Goal: Find specific page/section: Find specific page/section

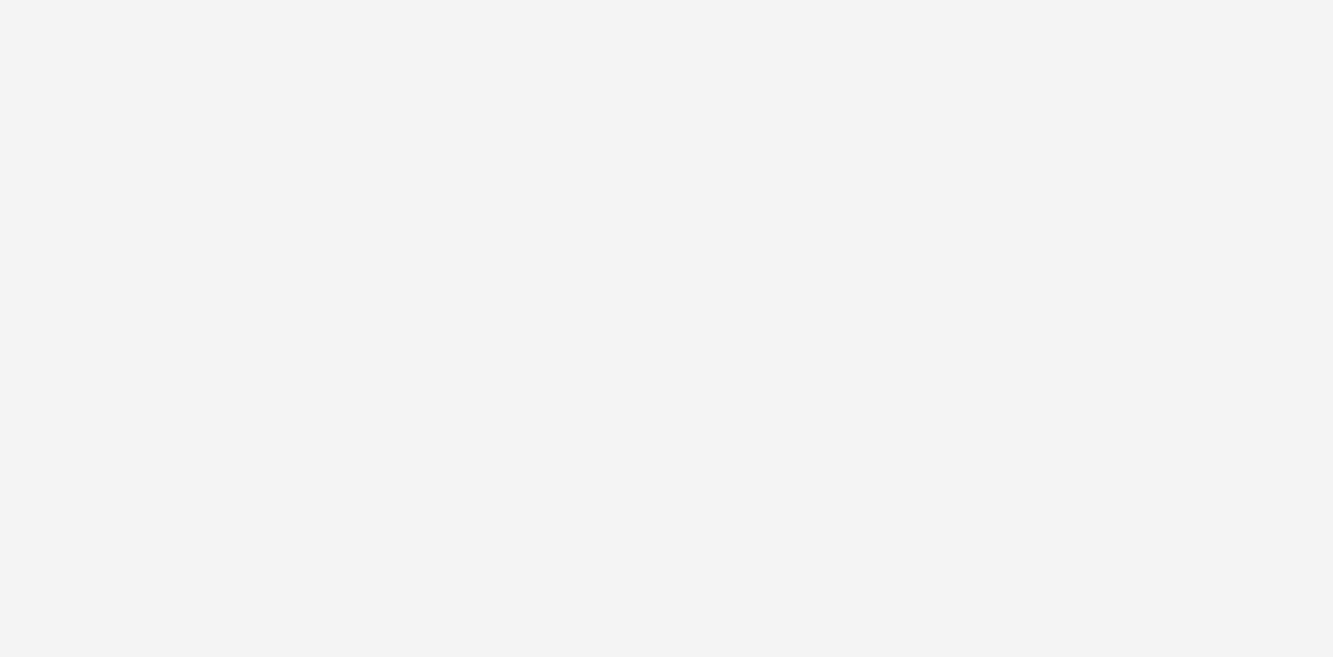
select select "4cb02b07-3b4d-4272-ac98-c1d21eefbd97"
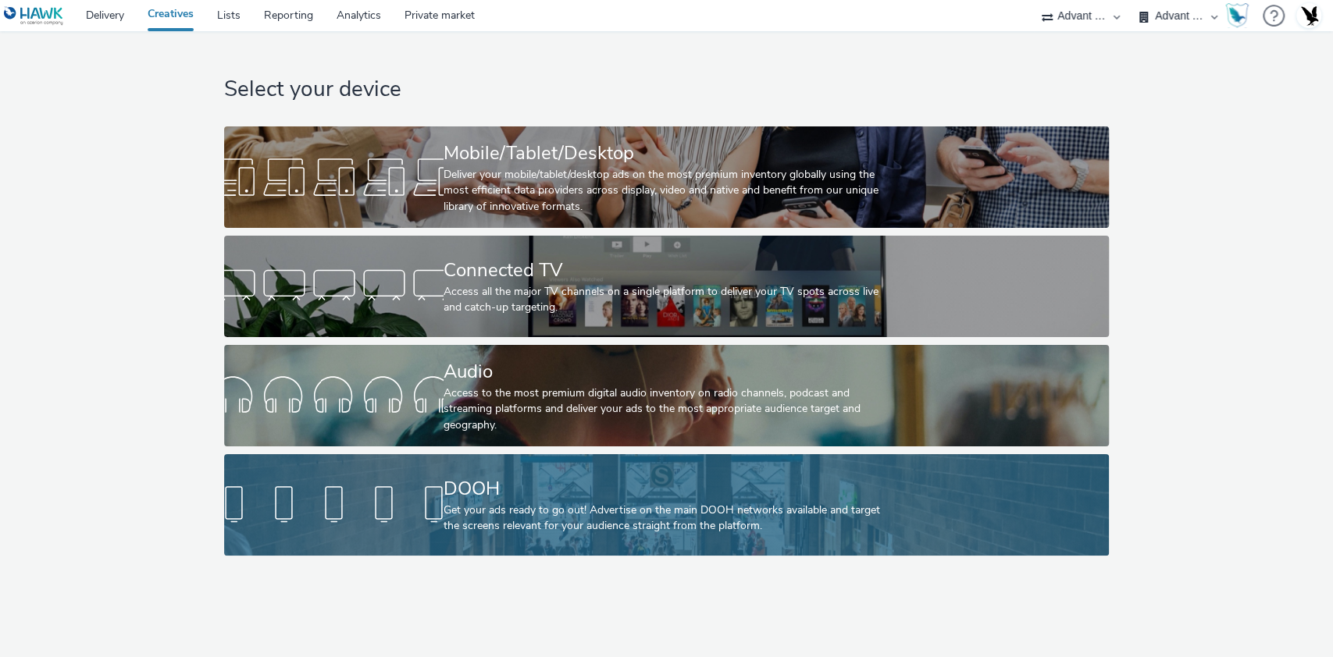
click at [589, 461] on div "DOOH Get your ads ready to go out! Advertise on the main DOOH networks availabl…" at bounding box center [663, 504] width 440 height 101
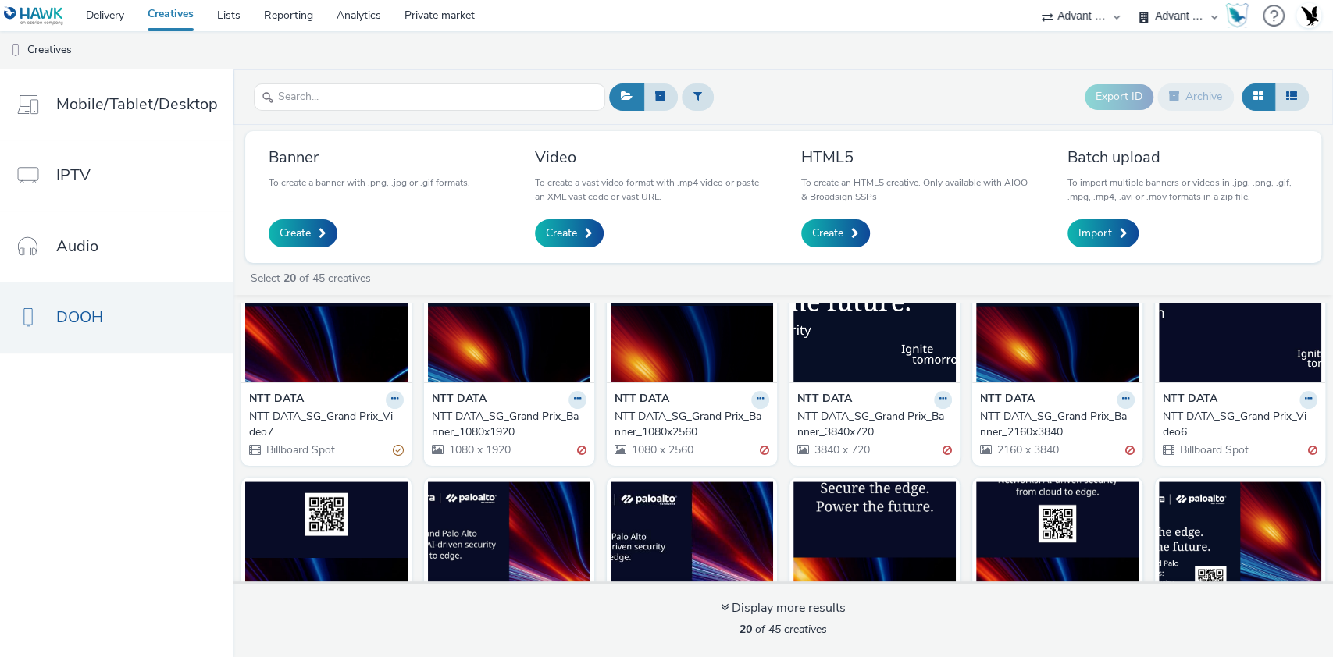
scroll to position [85, 0]
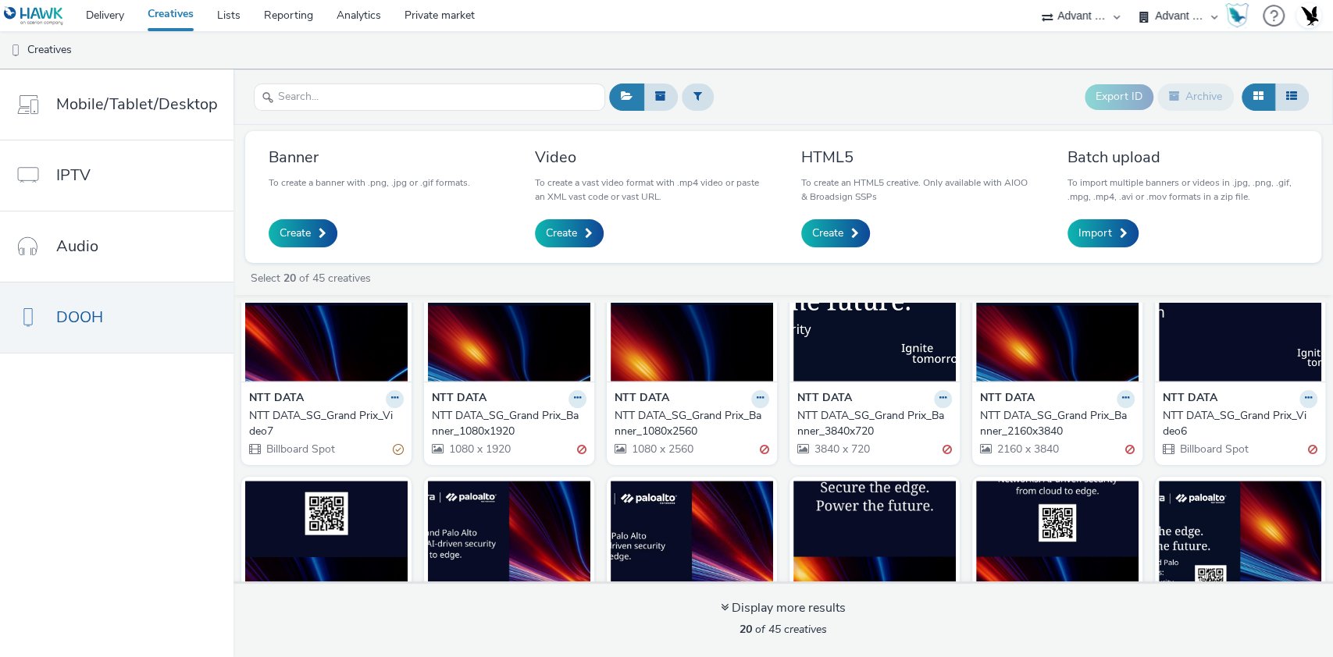
click at [319, 377] on img at bounding box center [326, 306] width 162 height 152
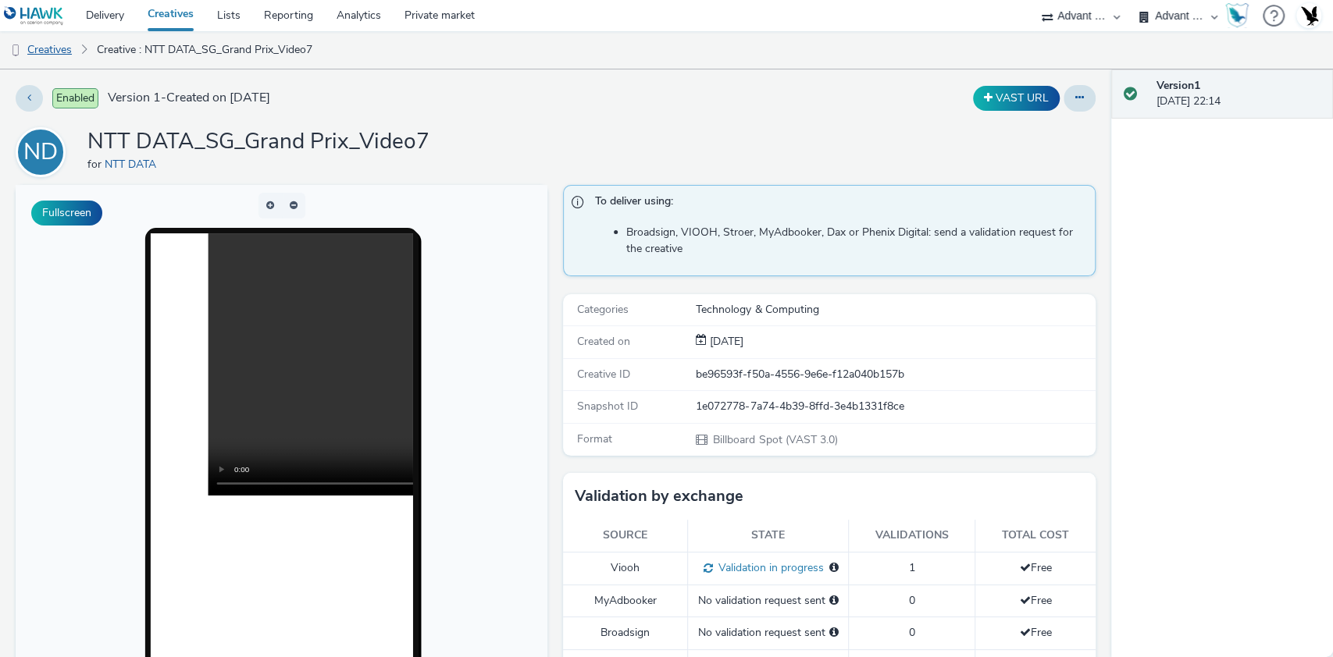
click at [62, 58] on link "Creatives" at bounding box center [40, 49] width 80 height 37
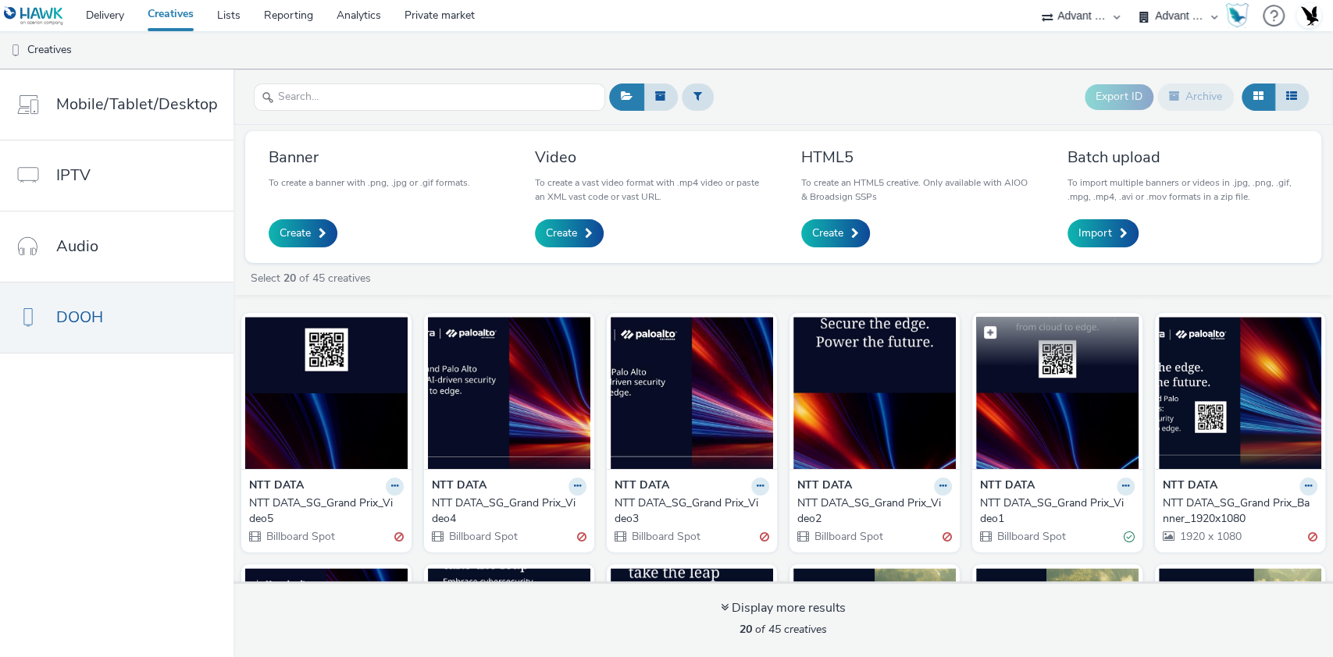
scroll to position [250, 0]
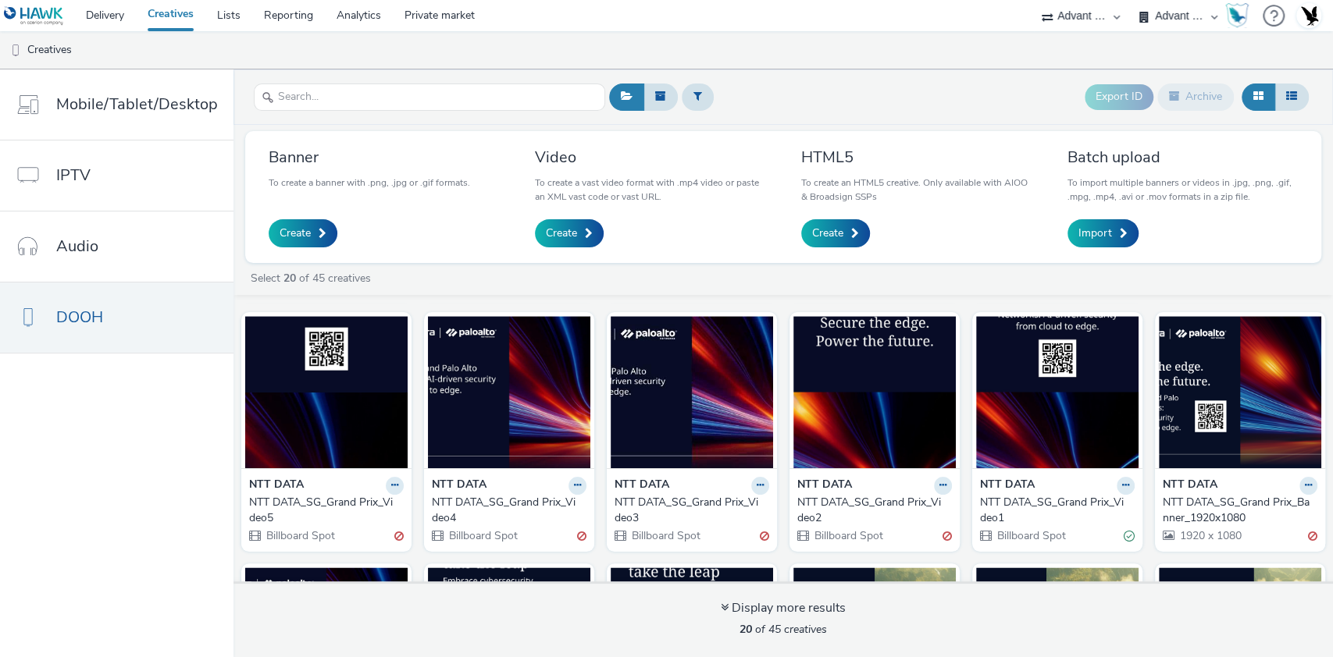
click at [1032, 508] on div "NTT DATA_SG_Grand Prix_Video1" at bounding box center [1054, 511] width 148 height 32
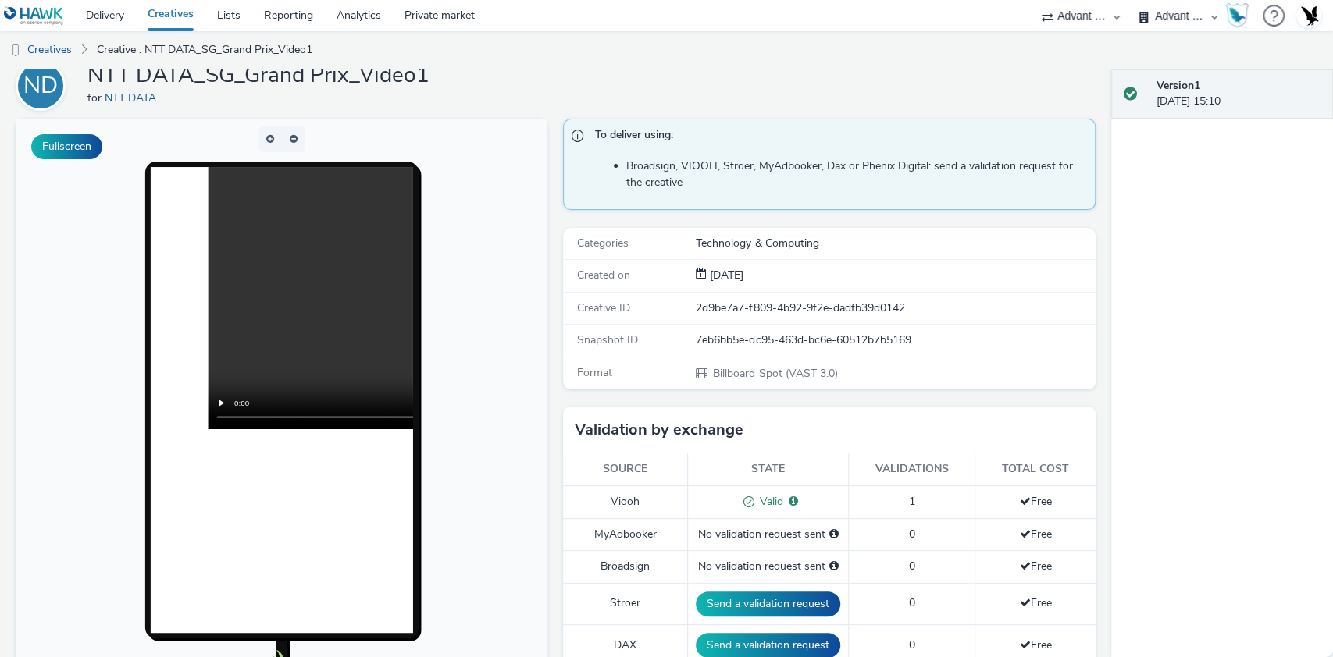
scroll to position [66, 0]
click at [63, 59] on link "Creatives" at bounding box center [40, 49] width 80 height 37
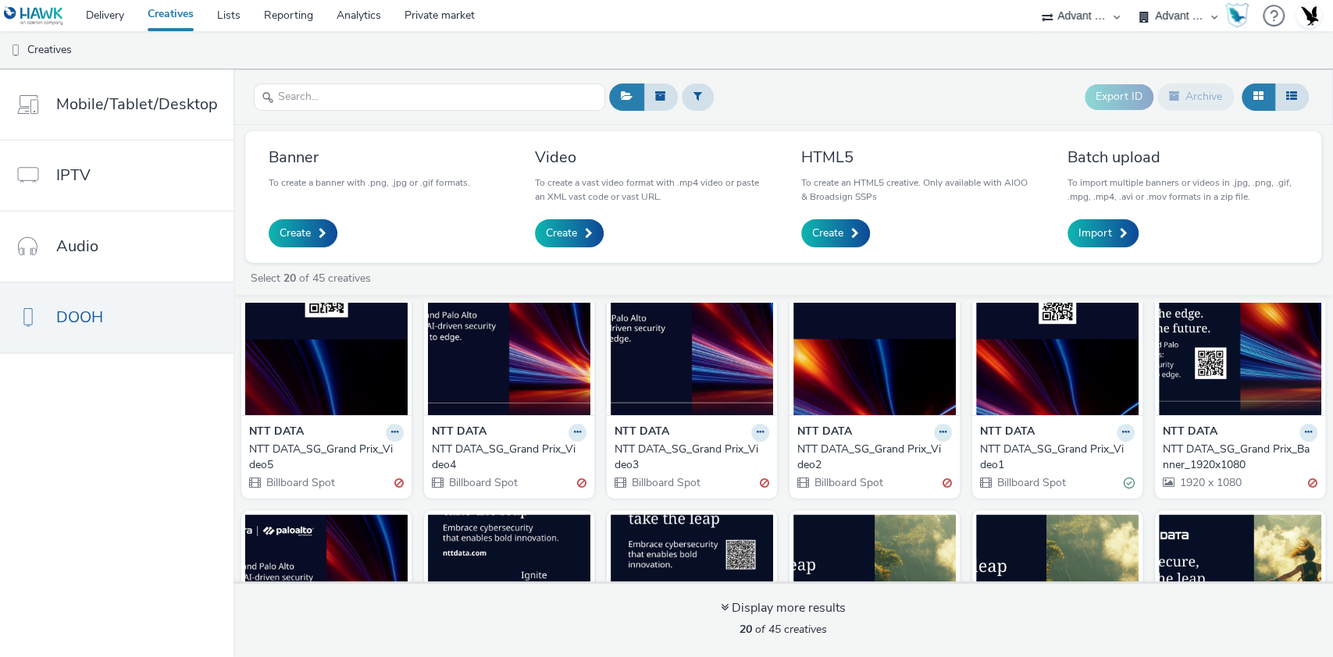
scroll to position [301, 0]
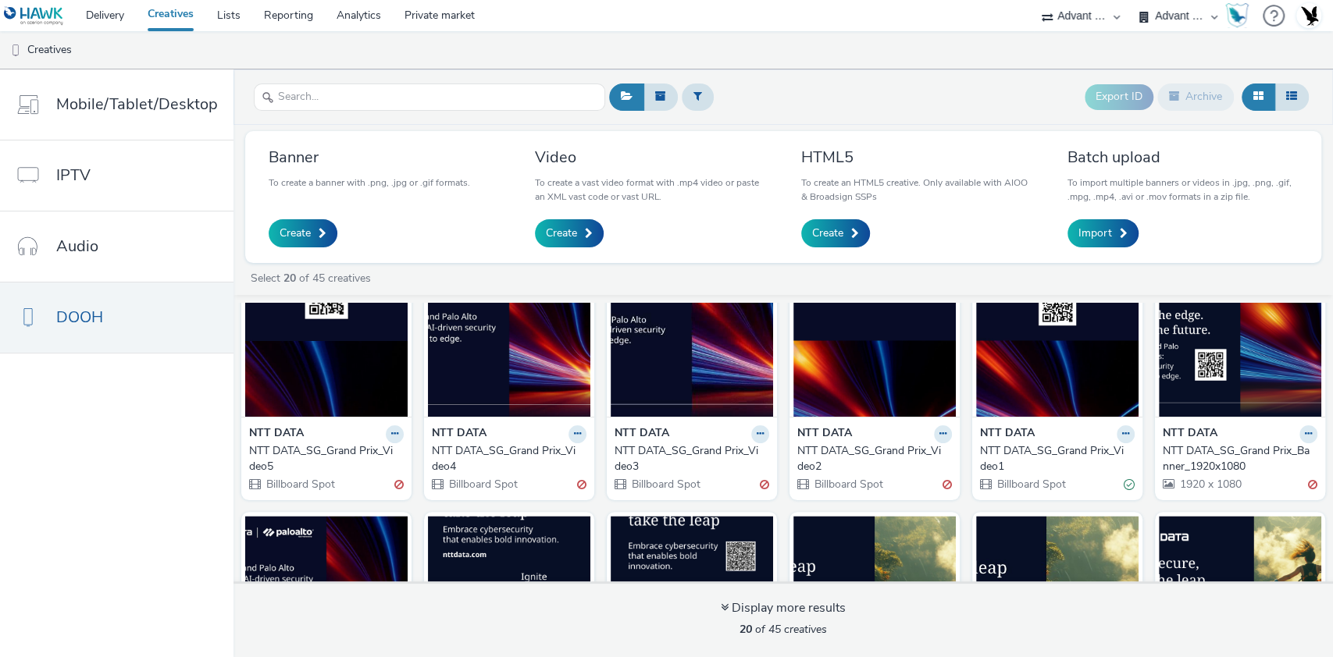
click at [828, 451] on div "NTT DATA_SG_Grand Prix_Video2" at bounding box center [871, 459] width 148 height 32
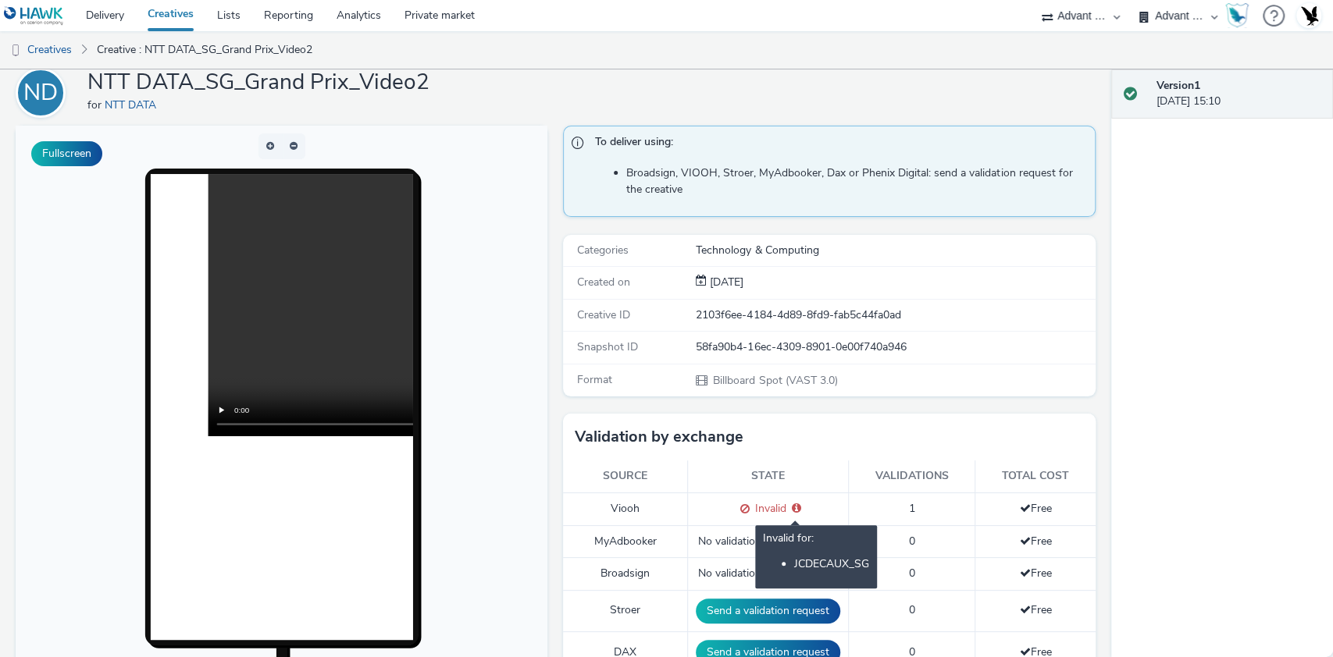
scroll to position [60, 0]
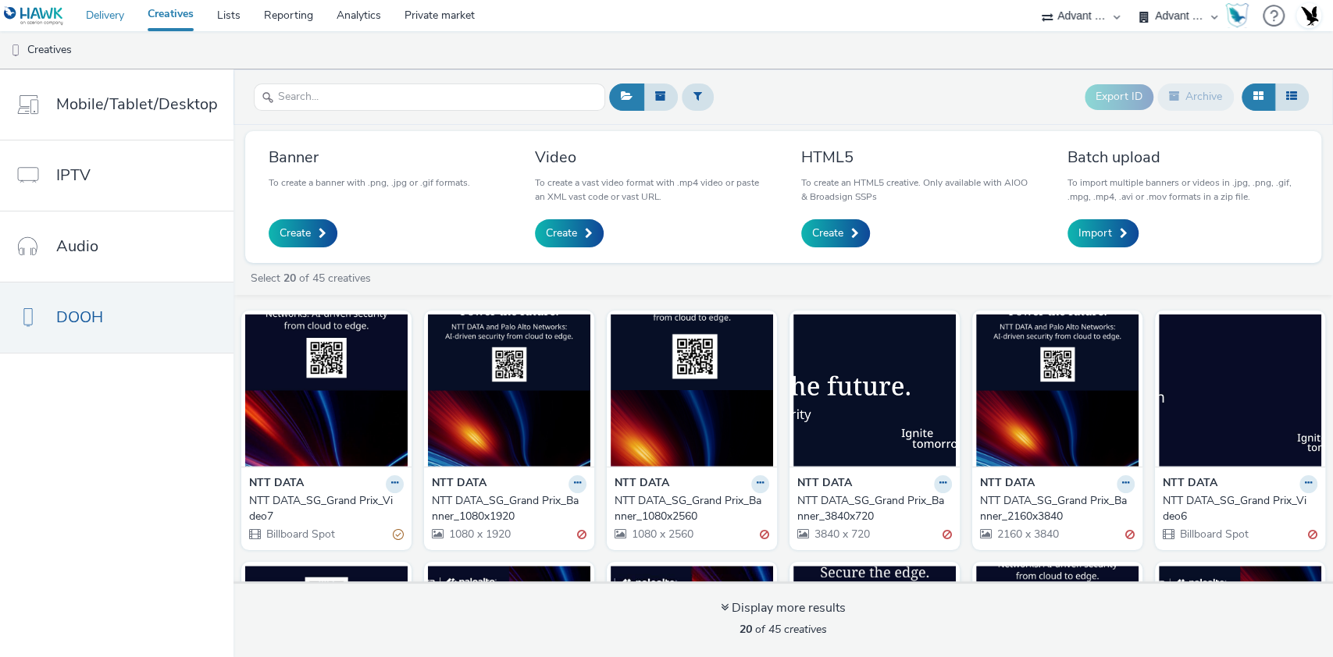
click at [104, 7] on link "Delivery" at bounding box center [105, 15] width 62 height 31
